Goal: Navigation & Orientation: Understand site structure

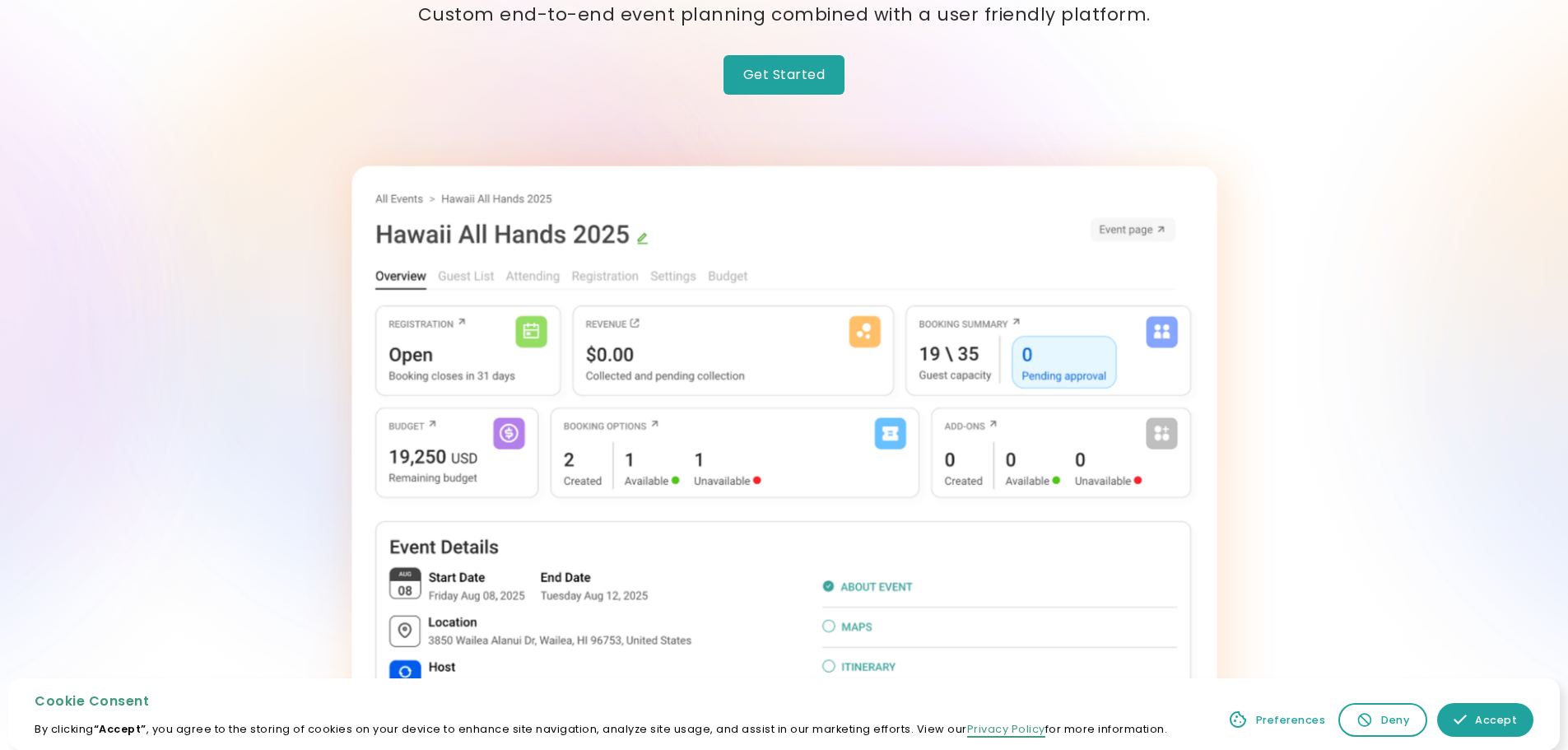
scroll to position [165, 0]
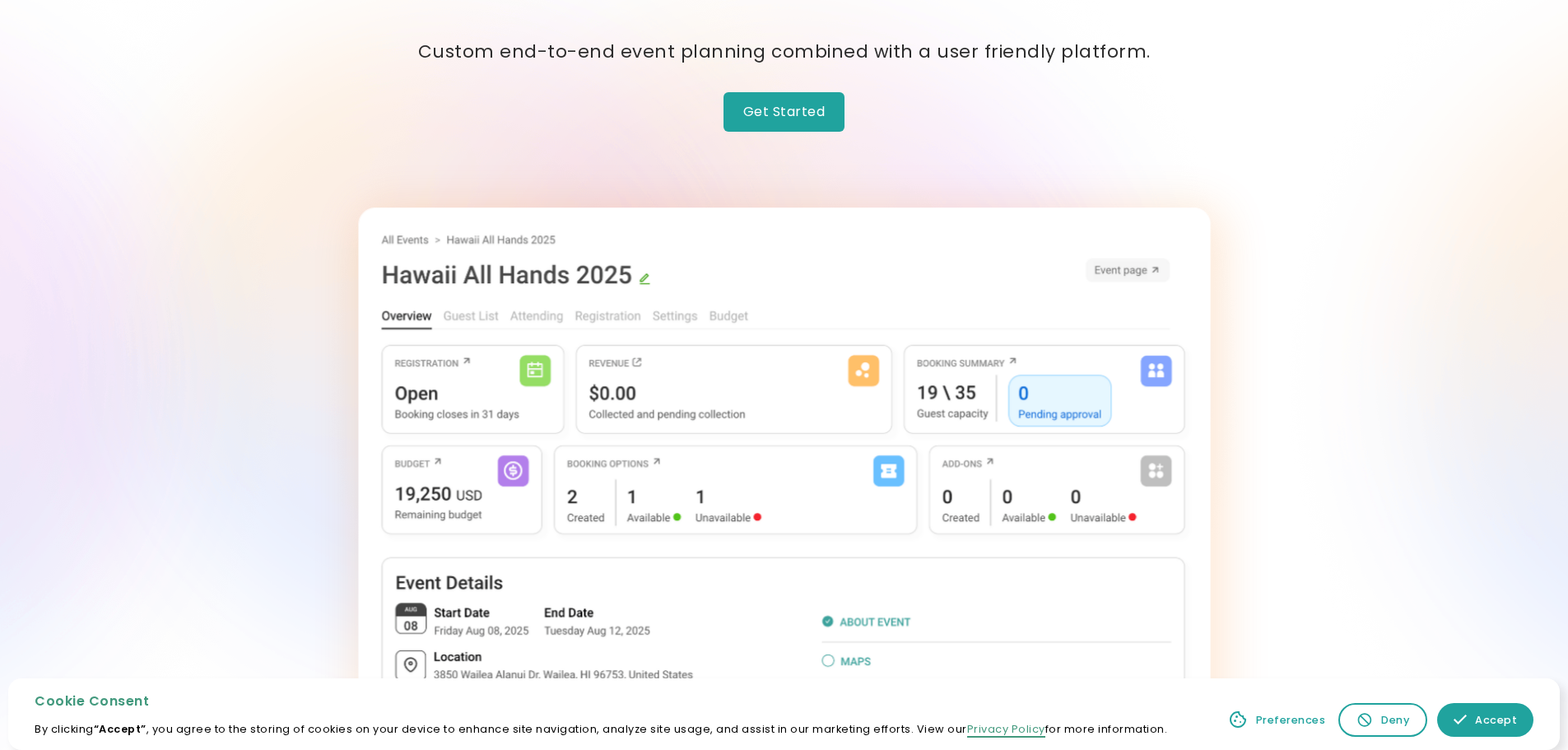
click at [482, 320] on img at bounding box center [784, 501] width 852 height 586
click at [811, 118] on link "Get Started" at bounding box center [784, 112] width 122 height 39
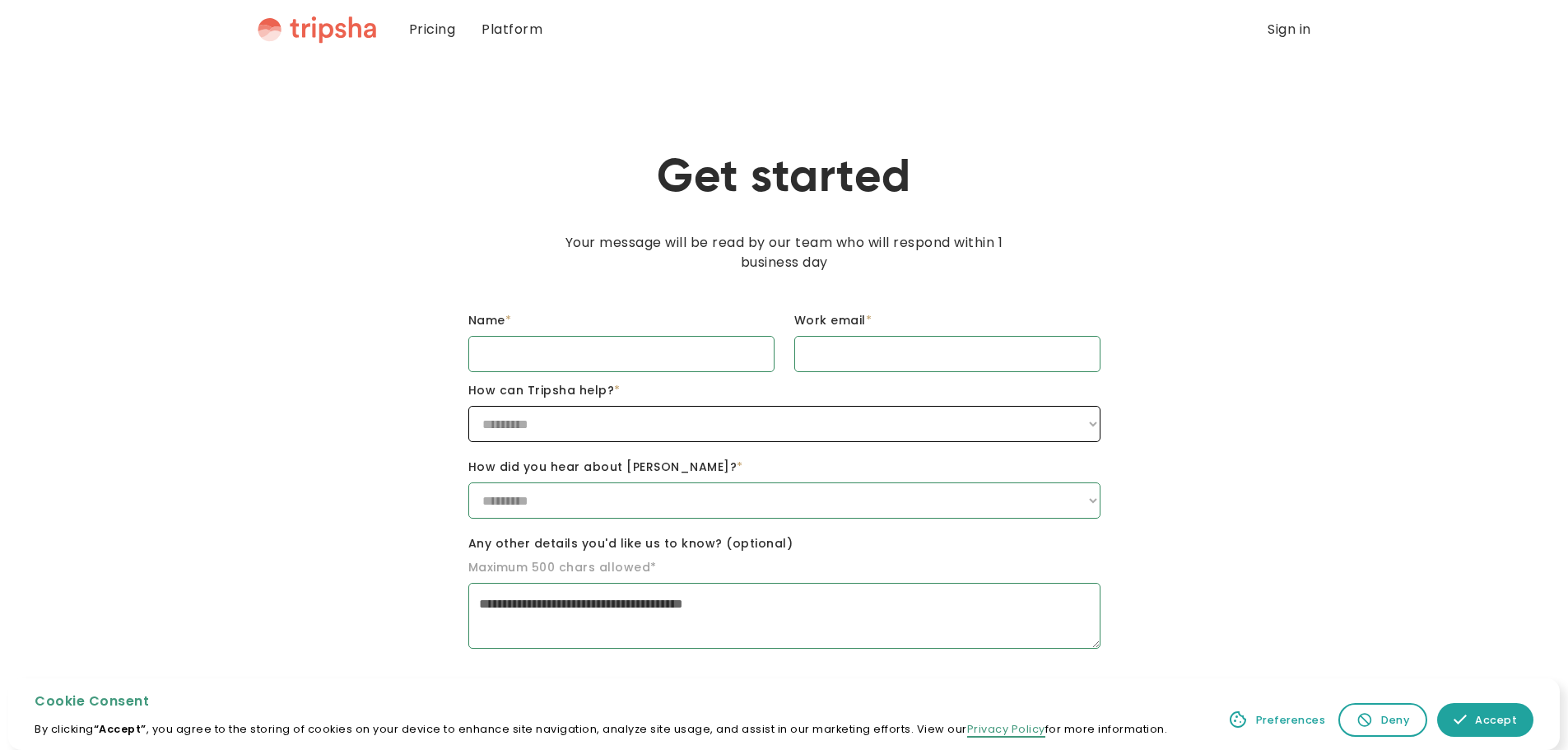
click at [613, 420] on select "**********" at bounding box center [784, 423] width 632 height 36
click at [511, 41] on link "Platform" at bounding box center [512, 30] width 87 height 60
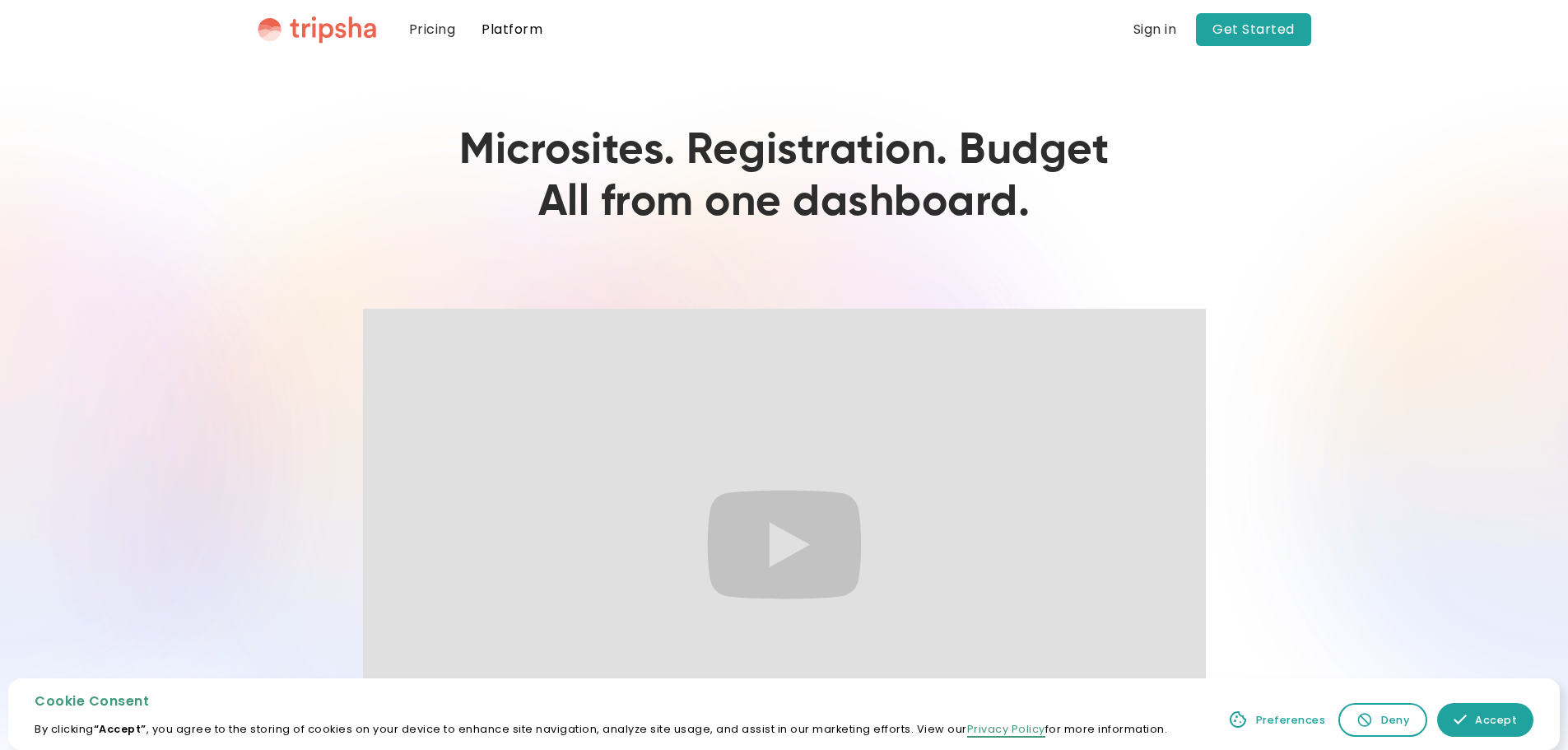
click at [438, 22] on link "Pricing" at bounding box center [433, 30] width 74 height 60
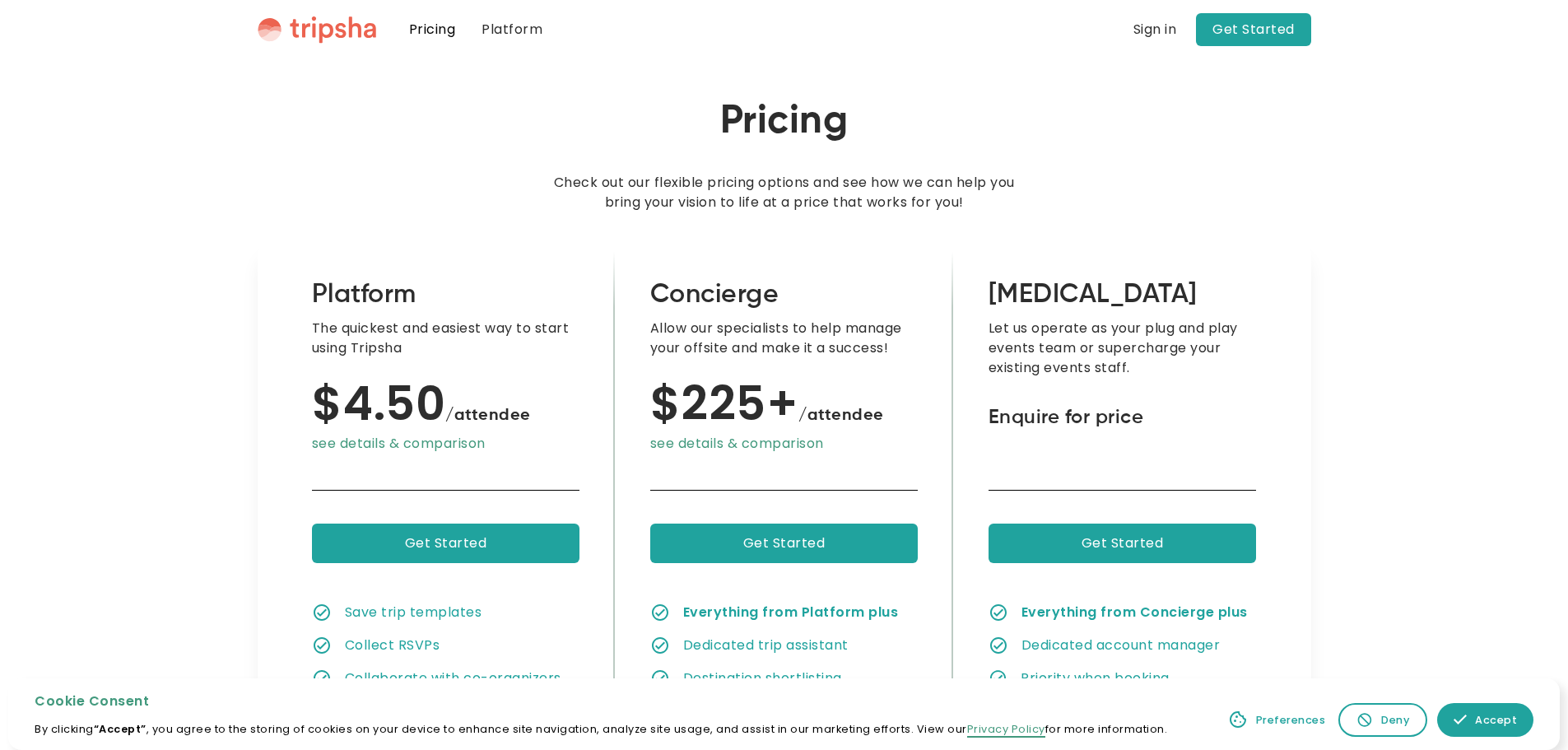
click at [311, 36] on img "home" at bounding box center [316, 30] width 118 height 28
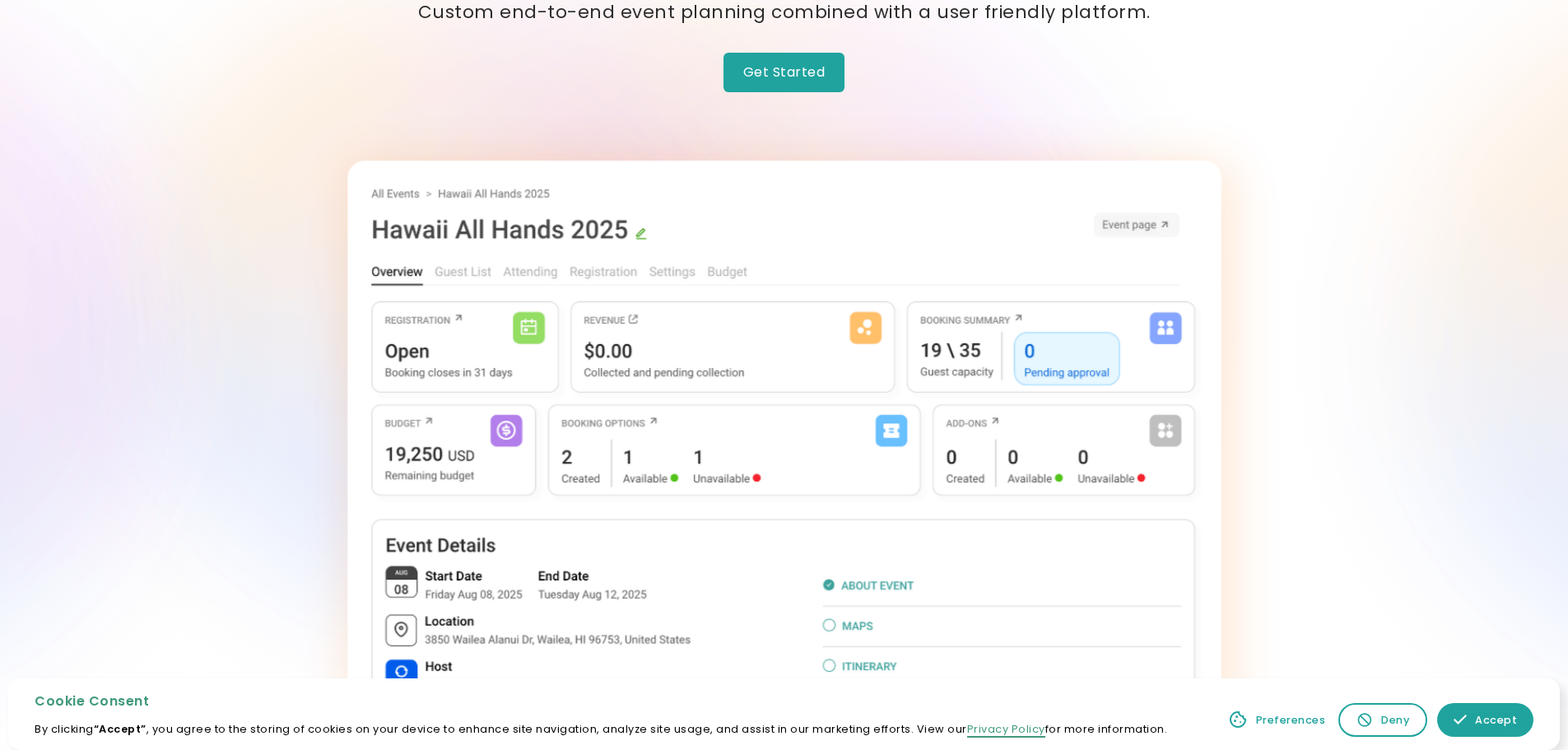
scroll to position [82, 0]
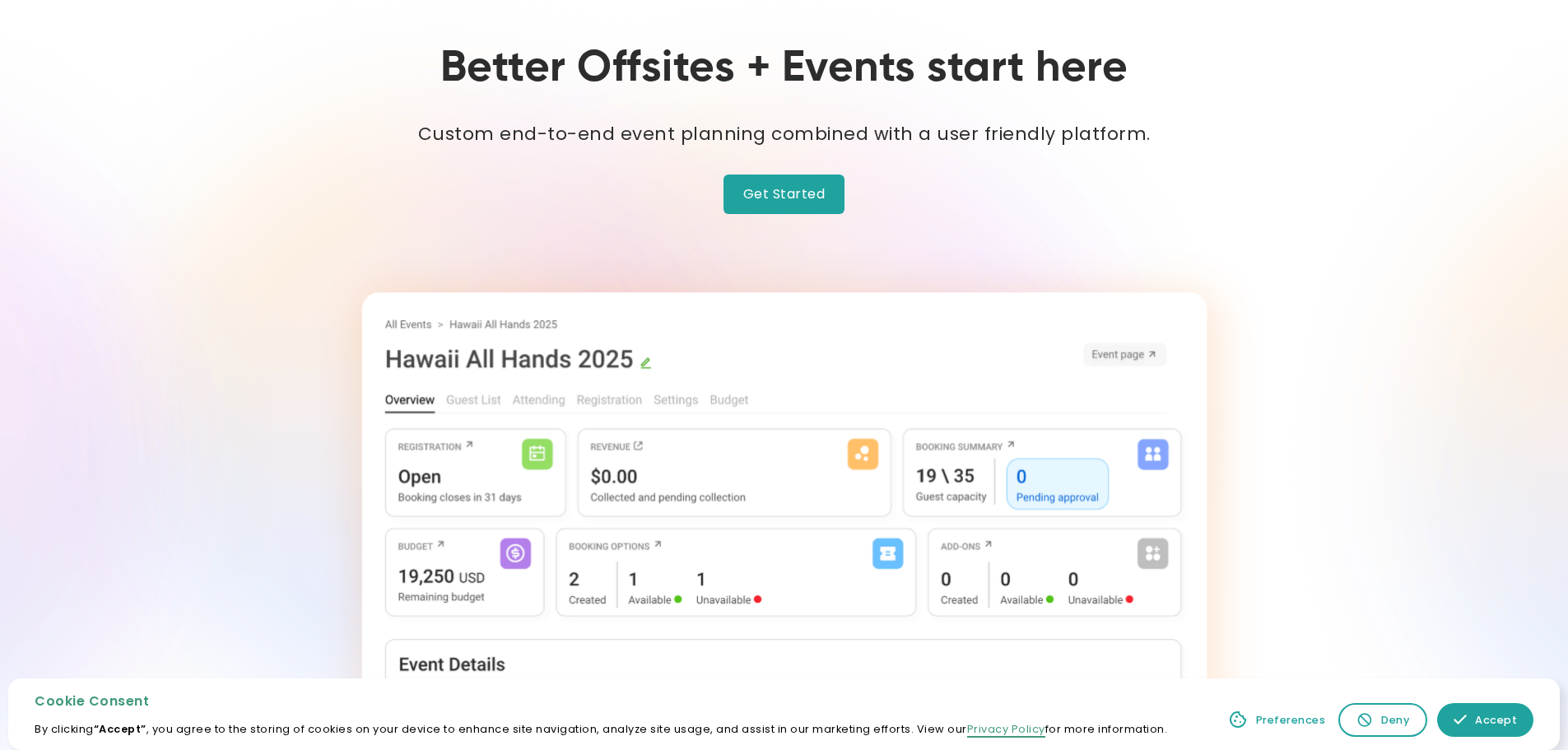
click at [768, 202] on link "Get Started" at bounding box center [784, 194] width 122 height 39
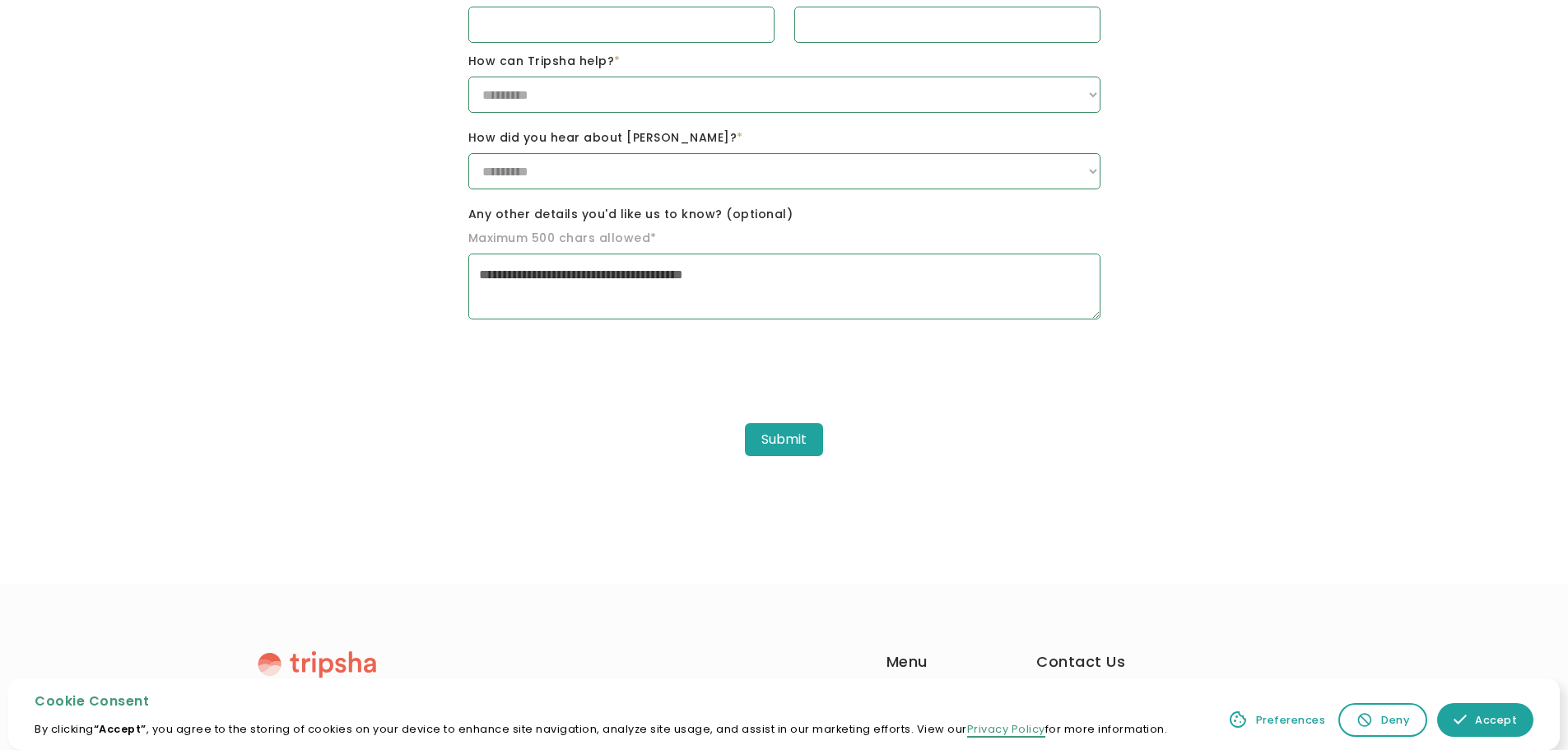
scroll to position [546, 0]
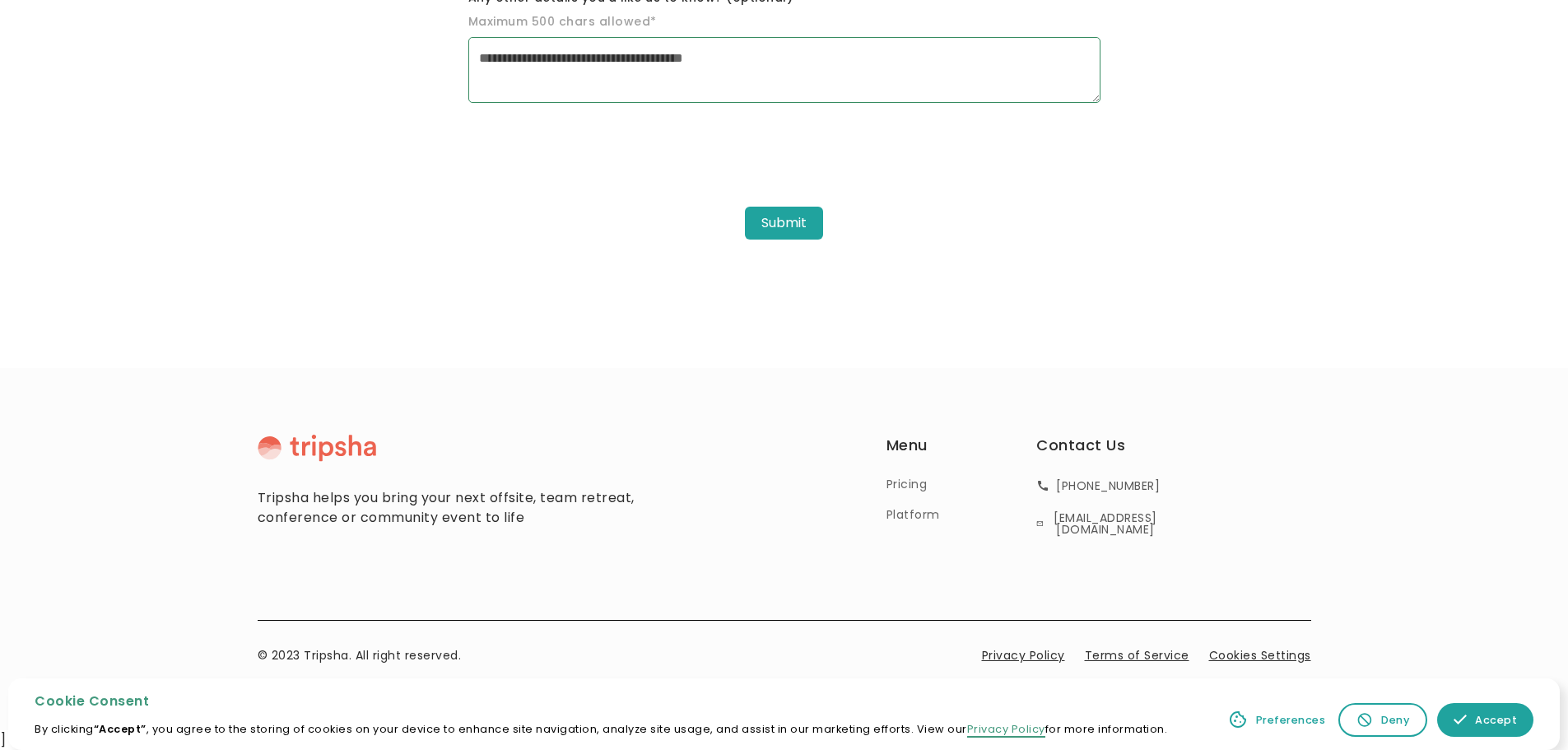
drag, startPoint x: 98, startPoint y: 0, endPoint x: 43, endPoint y: 275, distance: 280.4
